Goal: Check status: Check status

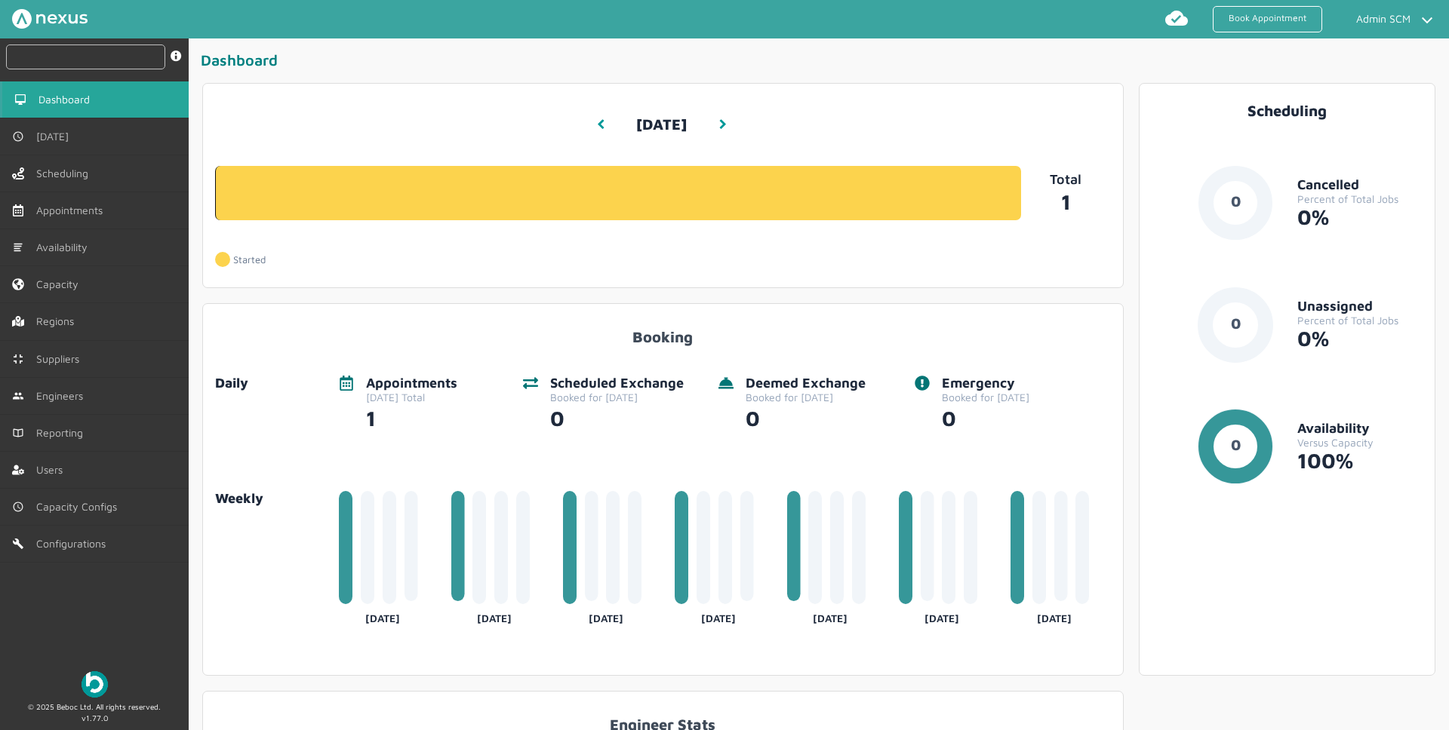
click at [103, 55] on input "text" at bounding box center [85, 57] width 159 height 25
paste input "RUE/114861"
type input "RUE/114861"
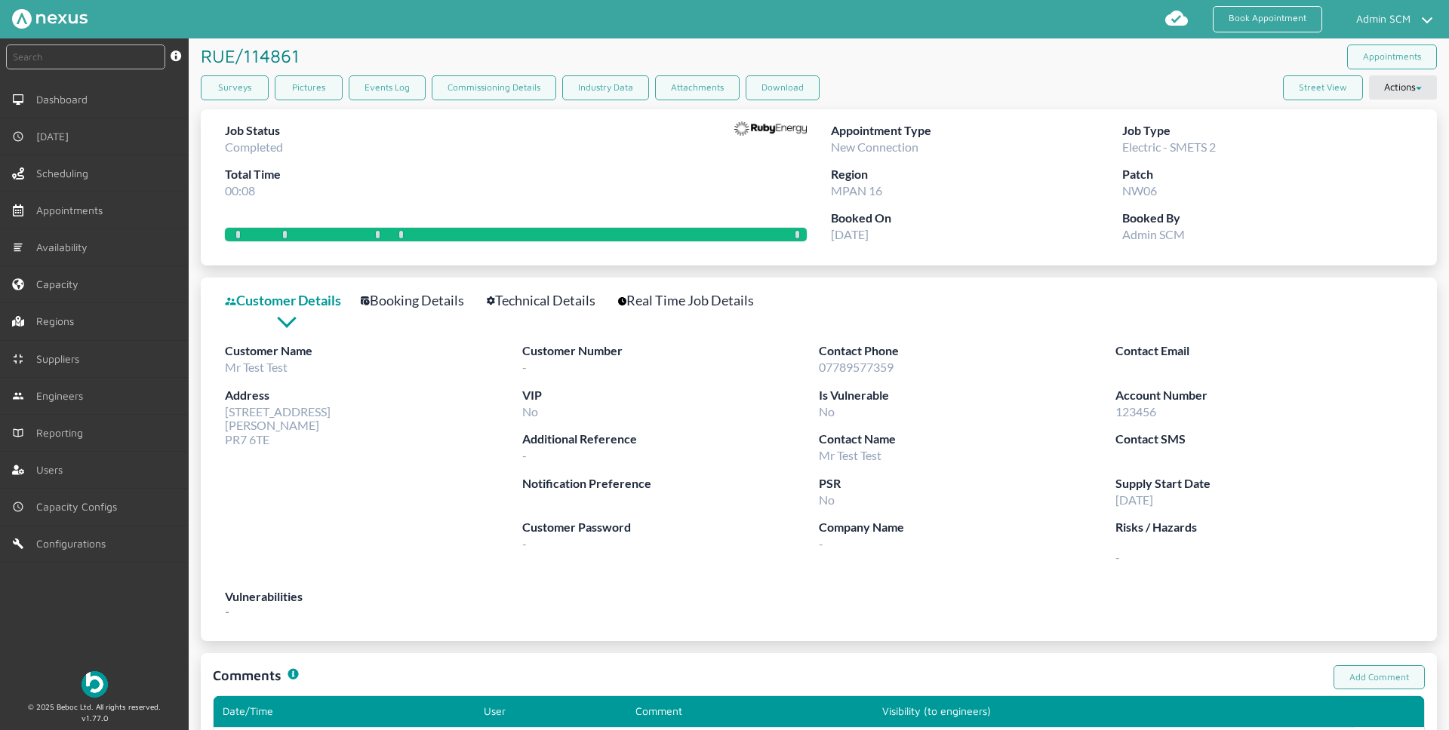
click at [424, 293] on link "Booking Details" at bounding box center [421, 301] width 120 height 22
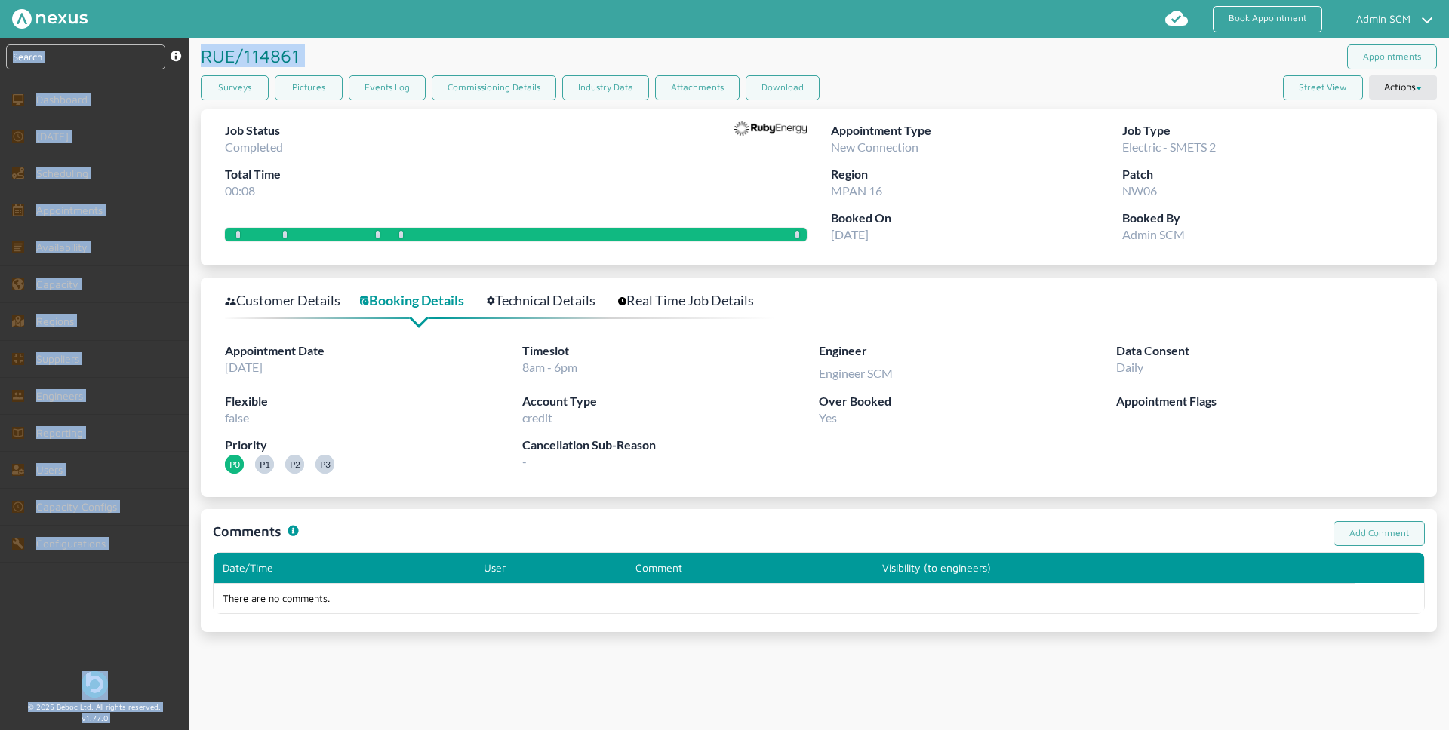
drag, startPoint x: 301, startPoint y: 56, endPoint x: 133, endPoint y: 58, distance: 168.3
click at [133, 58] on div "instant search Search by: Booking Reference, Customer Number, Account Number, M…" at bounding box center [724, 384] width 1449 height 693
copy div "instant search Search by: Booking Reference, Customer Number, Account Number, M…"
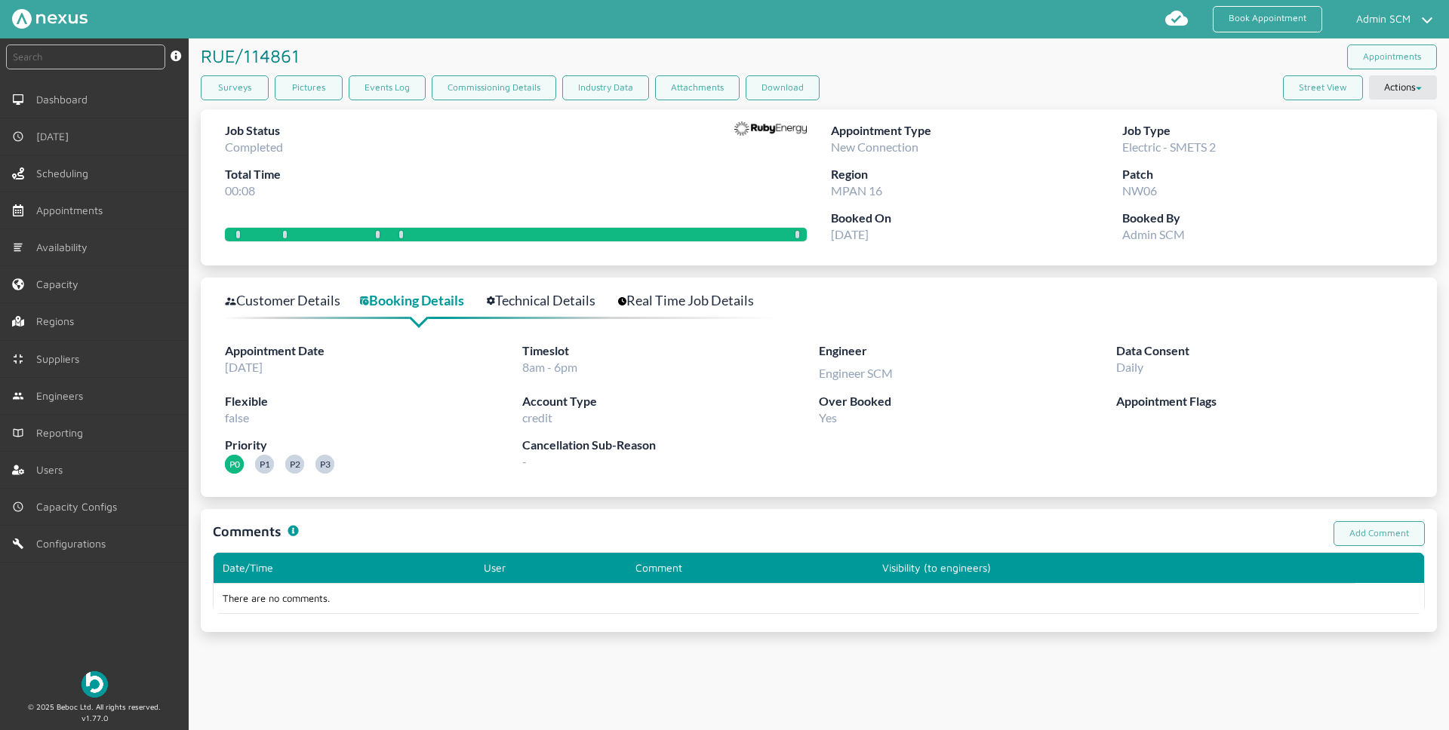
click at [346, 35] on nav "Book Appointment Admin SCM My profile Return to Hub Logout" at bounding box center [724, 19] width 1449 height 38
drag, startPoint x: 303, startPoint y: 57, endPoint x: 197, endPoint y: 60, distance: 105.7
click at [197, 60] on article "RUE/114861 ️️️ Appointments Surveys Pictures Events Log Commissioning Details I…" at bounding box center [819, 335] width 1260 height 594
copy h1 "RUE/114861 ️️️"
click at [553, 306] on link "Technical Details" at bounding box center [549, 301] width 125 height 22
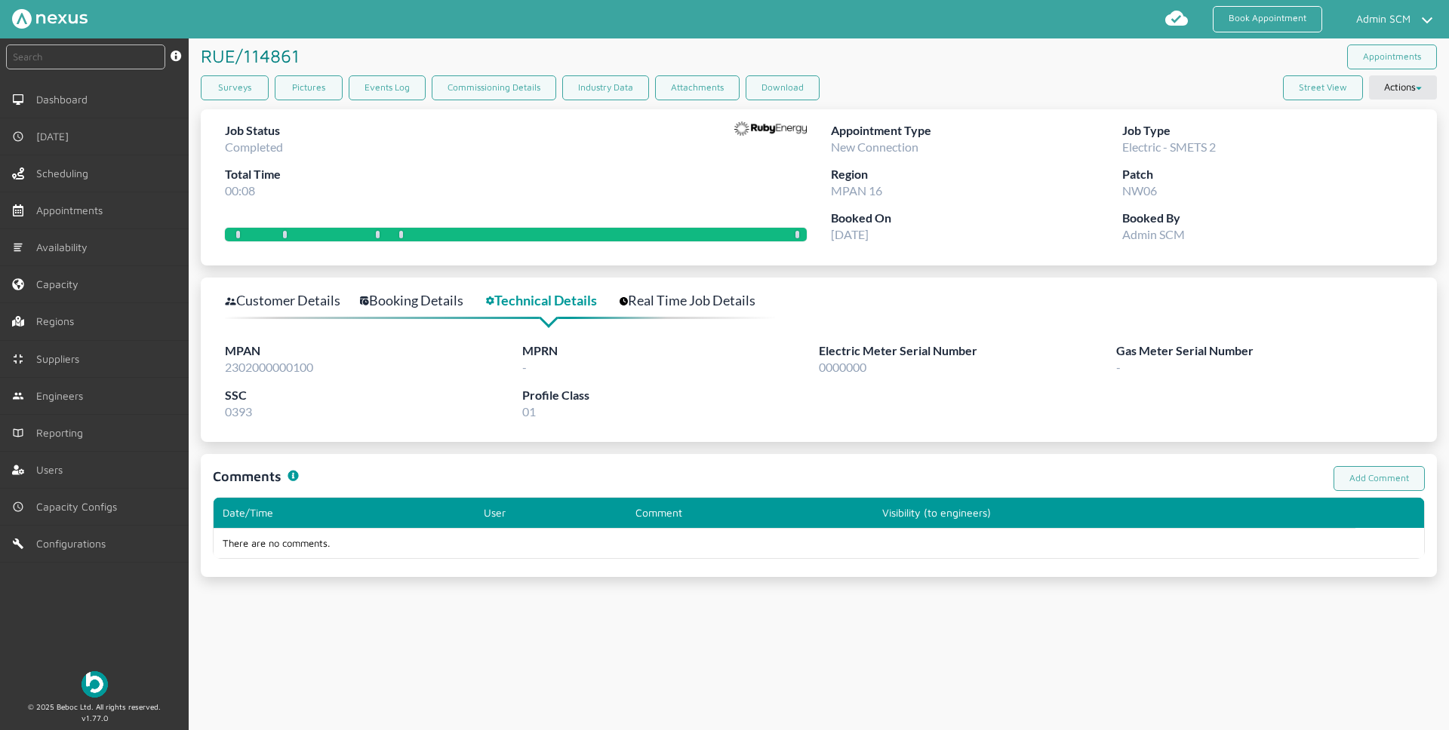
click at [280, 371] on span "2302000000100" at bounding box center [269, 367] width 88 height 14
copy span "2302000000100"
click at [135, 65] on input "text" at bounding box center [85, 57] width 159 height 25
paste input "2302000000100"
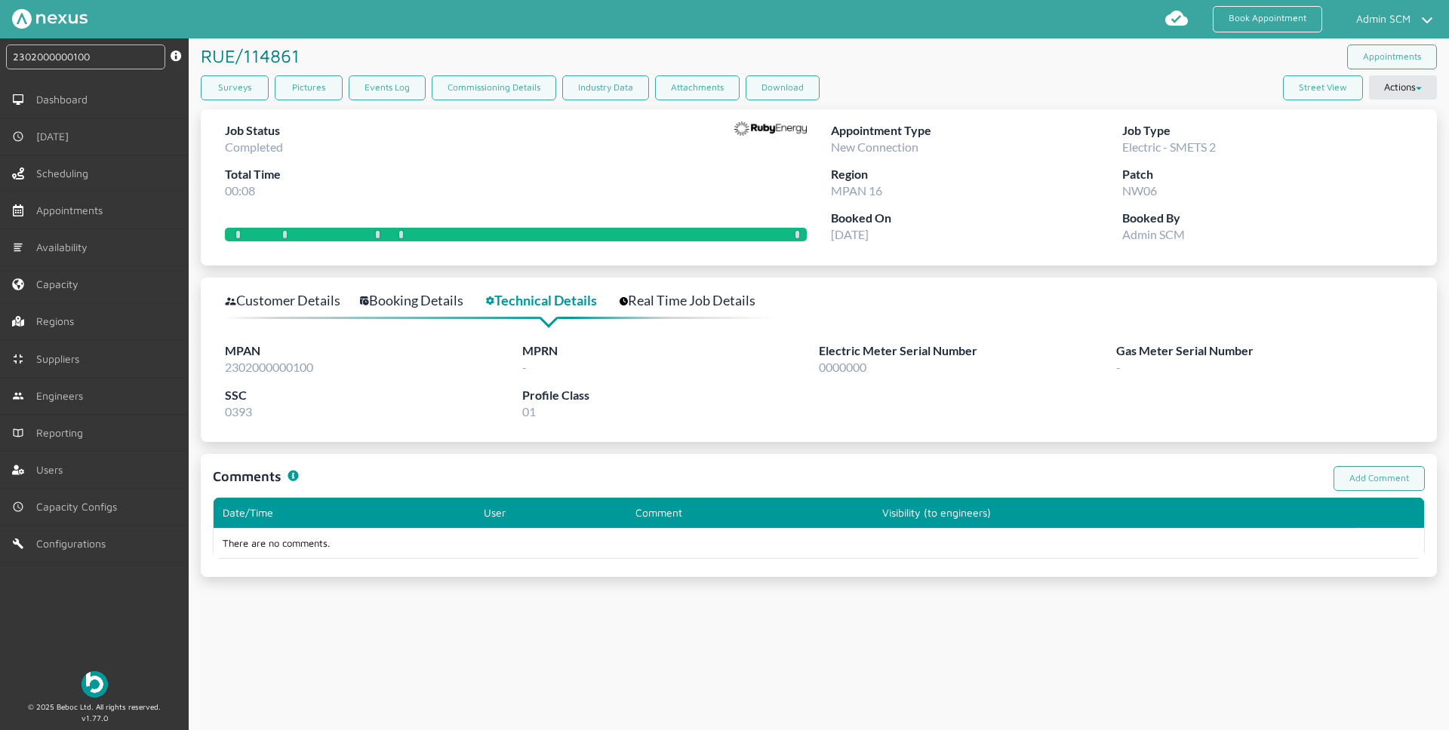
type input "2302000000100"
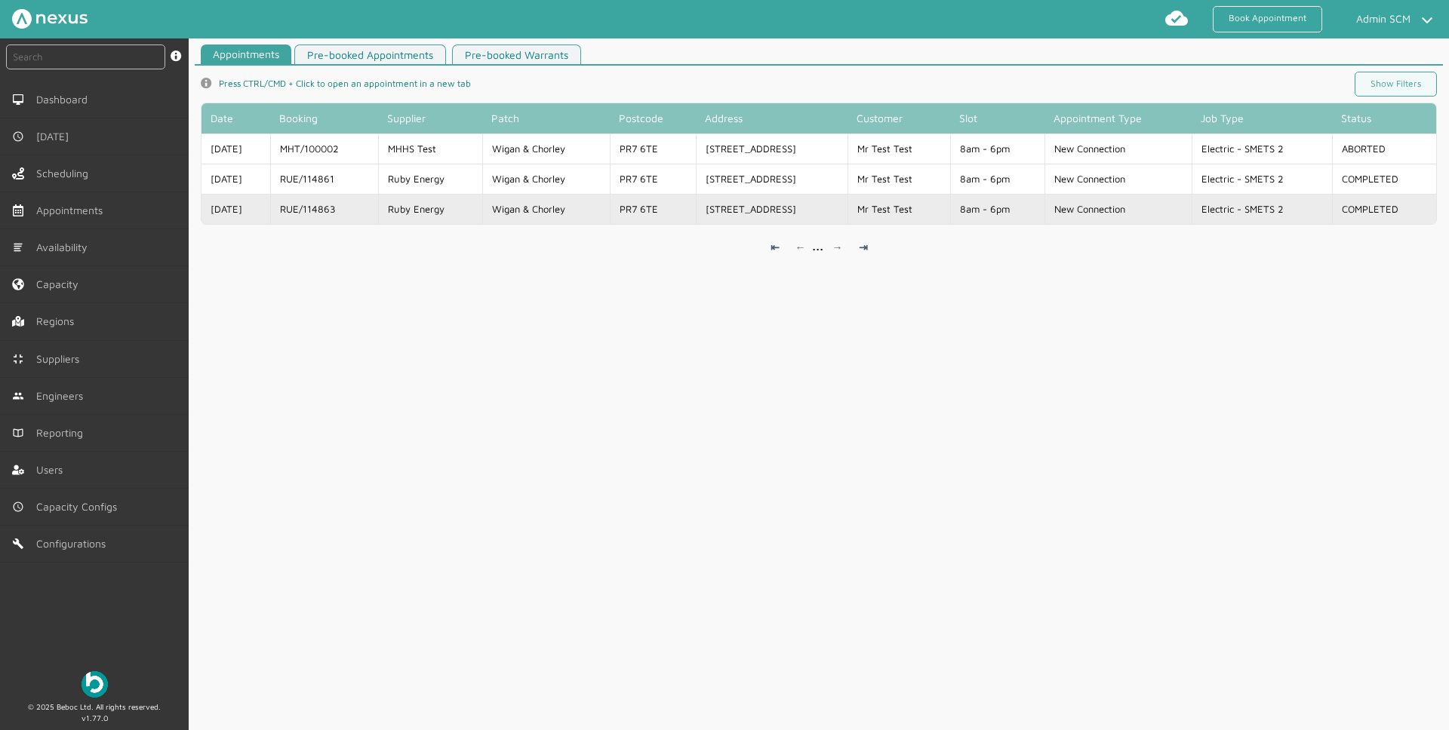
click at [270, 208] on td "[DATE]" at bounding box center [235, 209] width 69 height 30
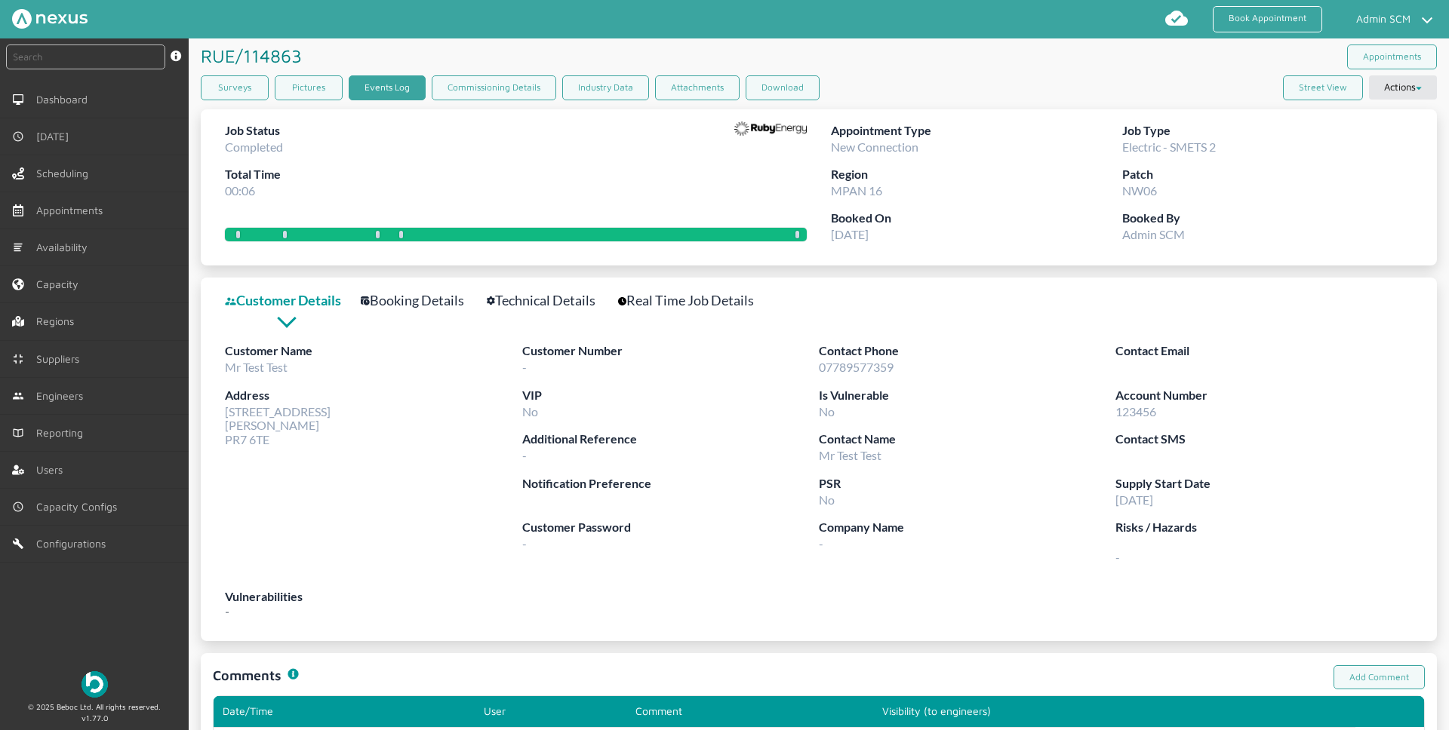
click at [383, 100] on link "Events Log" at bounding box center [387, 87] width 77 height 25
drag, startPoint x: 131, startPoint y: 58, endPoint x: 231, endPoint y: 62, distance: 100.4
click at [131, 58] on input "text" at bounding box center [85, 57] width 159 height 25
paste input "RUE/114863"
type input "RUE/114863"
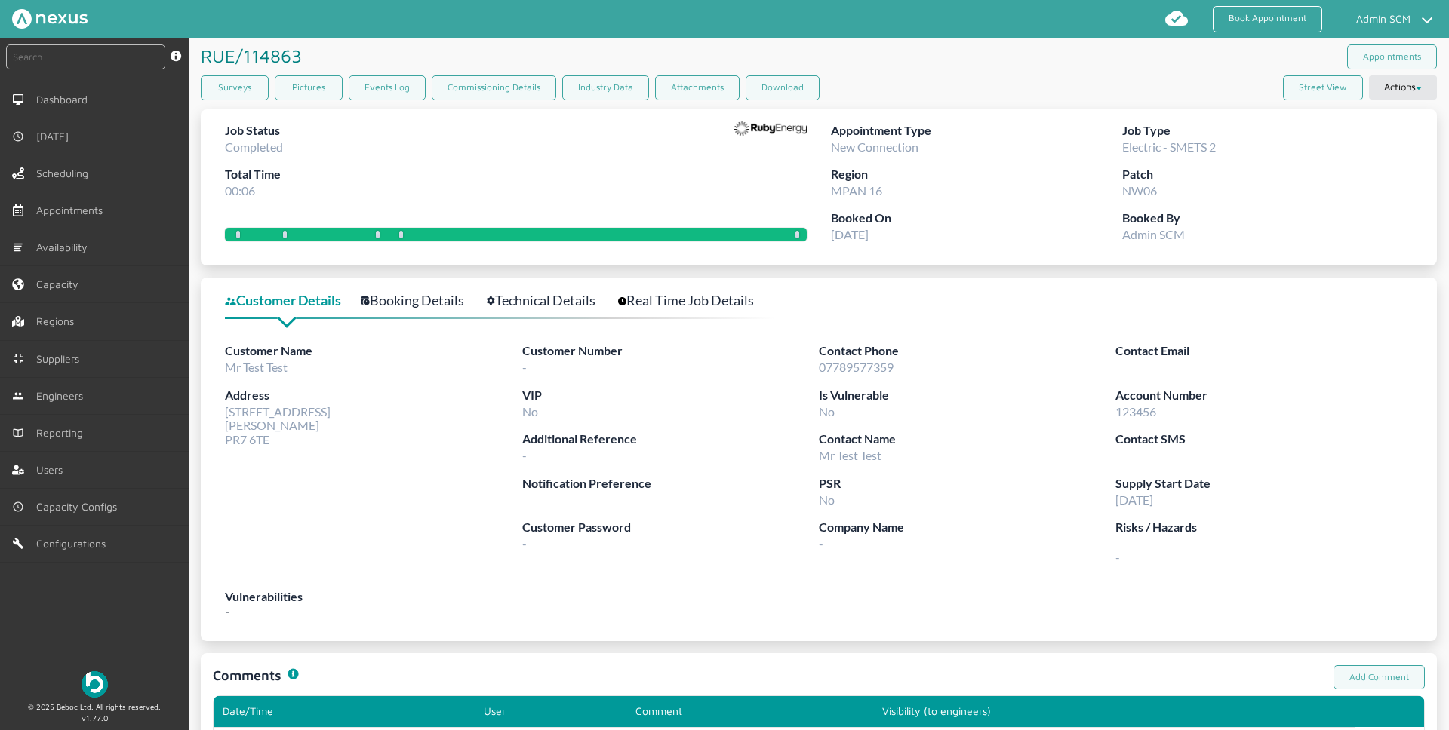
drag, startPoint x: 274, startPoint y: 438, endPoint x: 254, endPoint y: 441, distance: 19.9
click at [222, 417] on div "Customer Details Booking Details Technical Details Real Time Job Details Custom…" at bounding box center [819, 460] width 1236 height 364
click at [409, 306] on link "Booking Details" at bounding box center [421, 301] width 120 height 22
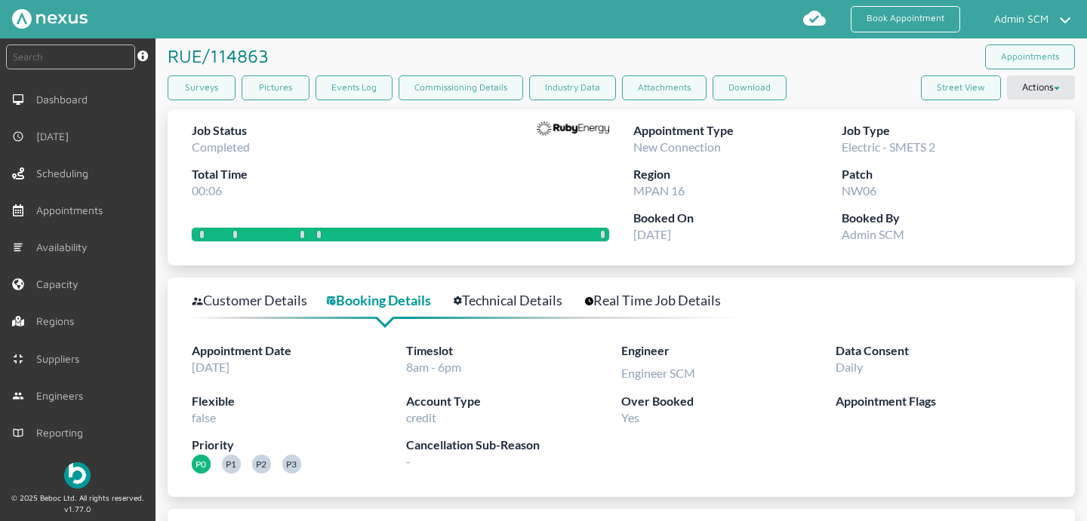
click at [272, 301] on link "Customer Details" at bounding box center [258, 301] width 132 height 22
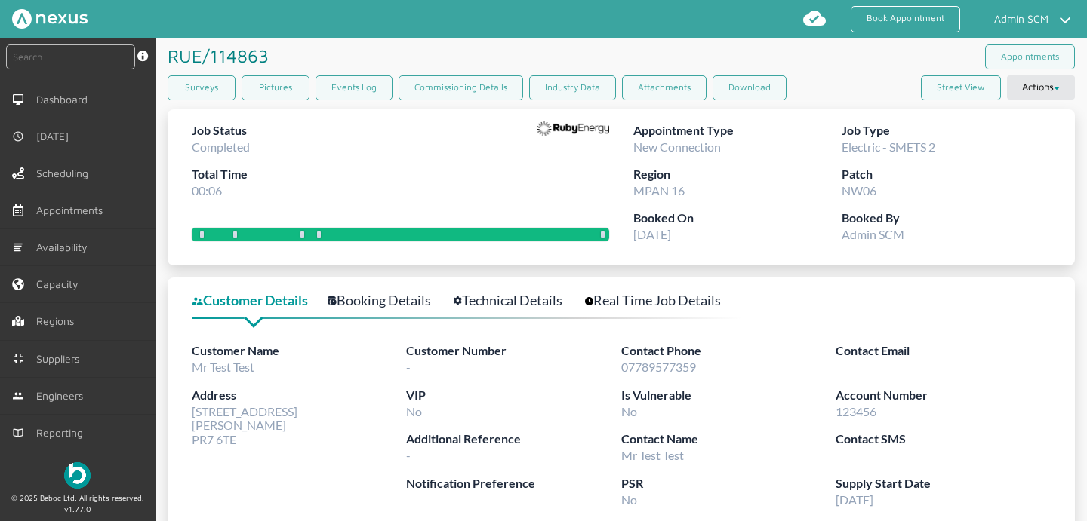
click at [512, 300] on link "Technical Details" at bounding box center [516, 301] width 125 height 22
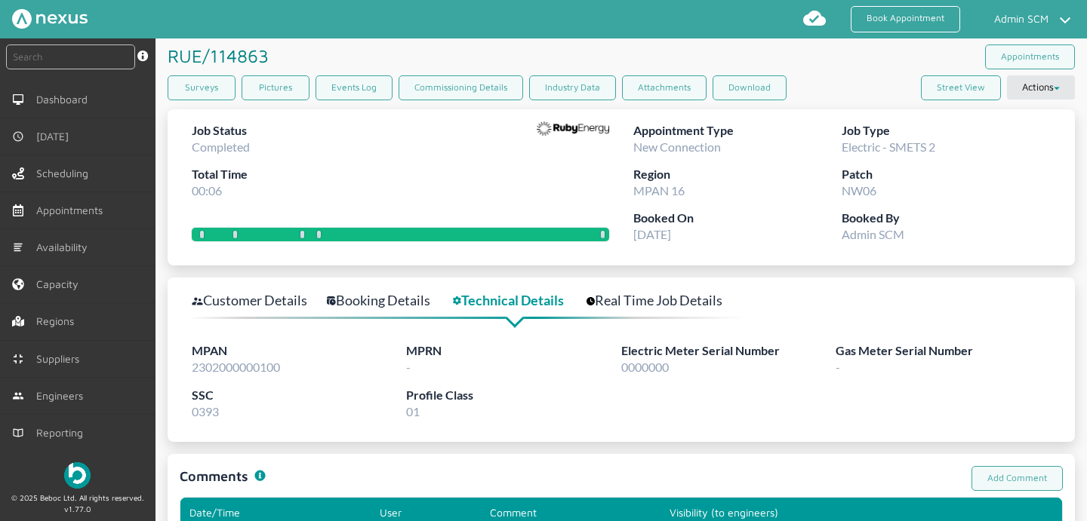
click at [201, 415] on span "0393" at bounding box center [205, 411] width 27 height 14
copy span "0393"
click at [209, 93] on link "Surveys" at bounding box center [202, 87] width 68 height 25
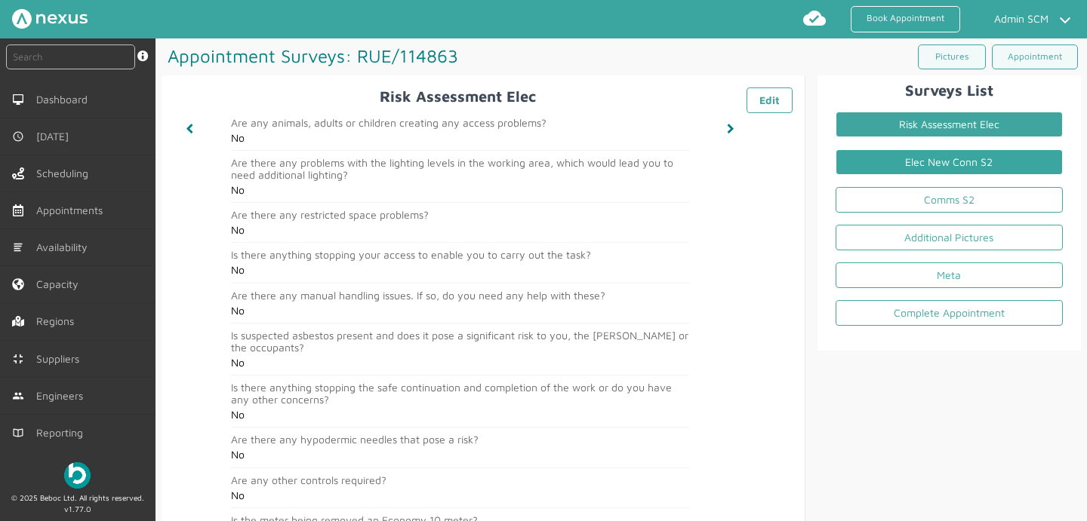
click at [971, 162] on link "Elec New Conn S2" at bounding box center [948, 162] width 227 height 26
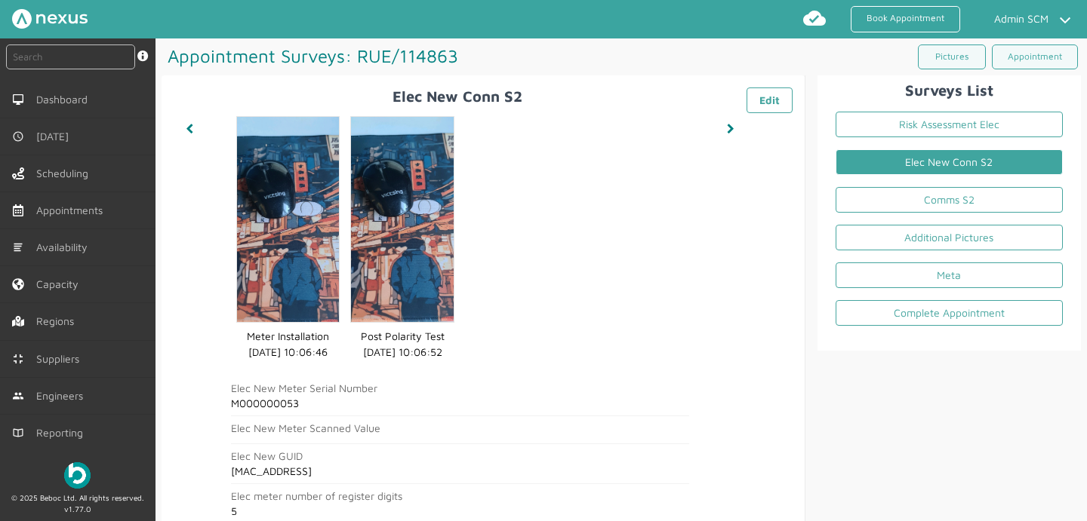
click at [275, 398] on h2 "M000000053" at bounding box center [460, 404] width 458 height 12
click at [274, 398] on h2 "M000000053" at bounding box center [460, 404] width 458 height 12
copy h2 "M000000053"
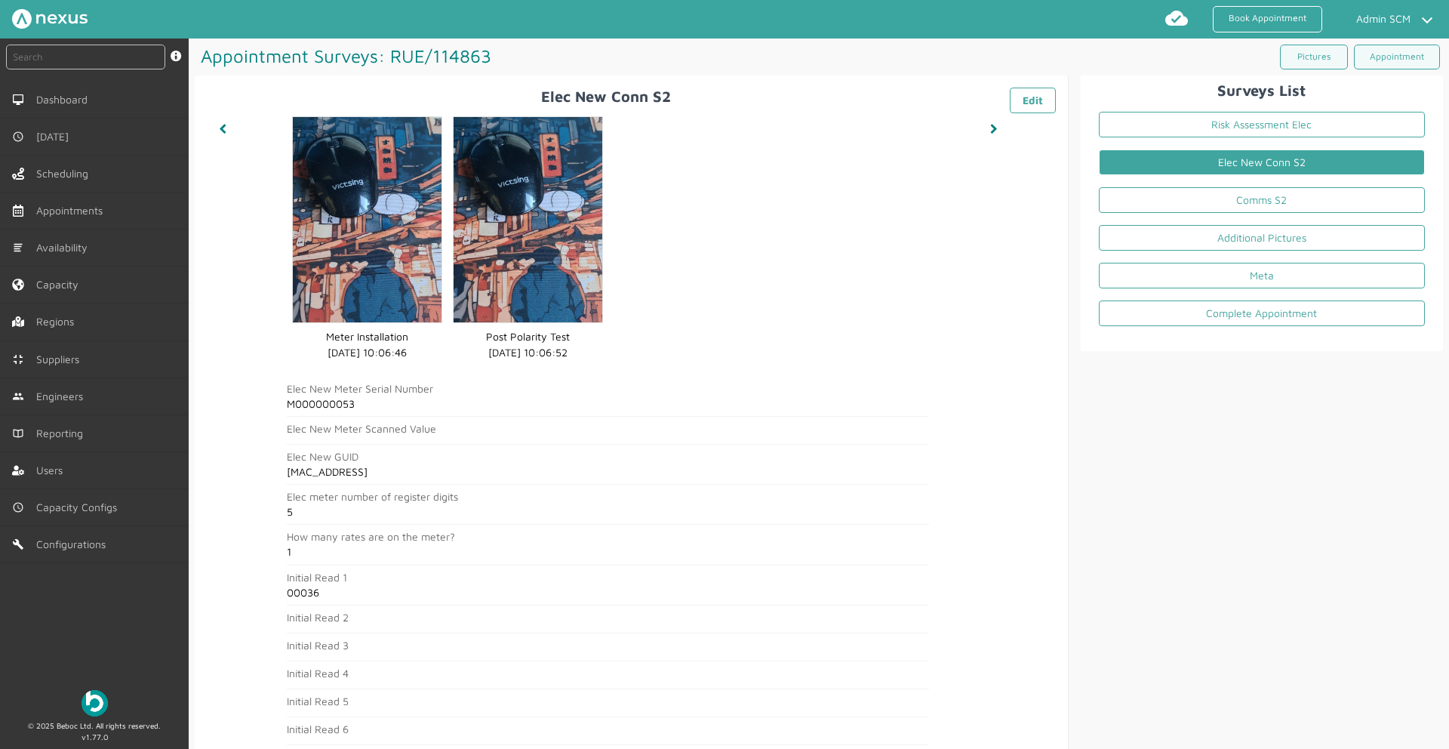
click at [1041, 295] on div "Elec New Conn S2 ️️️ Edit Meter Installation Meter Installation [DATE] 10:06:46…" at bounding box center [631, 641] width 873 height 1133
